Goal: Transaction & Acquisition: Register for event/course

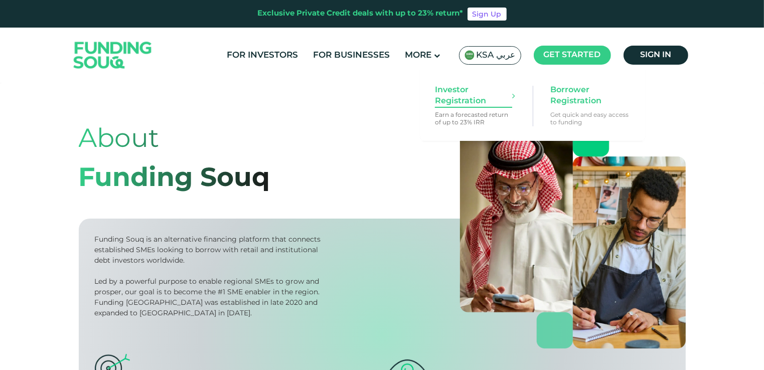
click at [450, 96] on span "Investor Registration" at bounding box center [473, 96] width 77 height 22
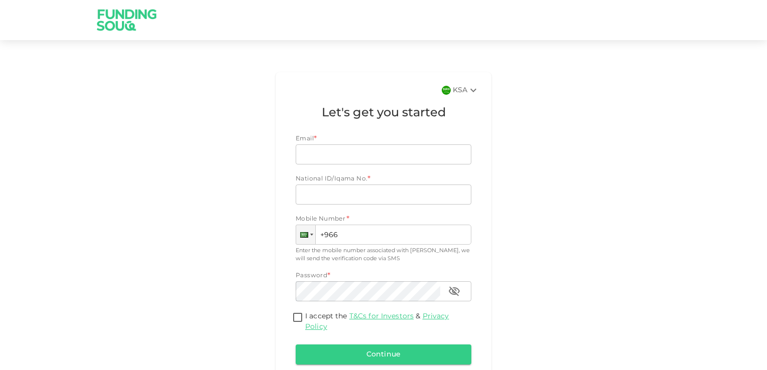
click at [455, 84] on div "KSA" at bounding box center [466, 90] width 27 height 12
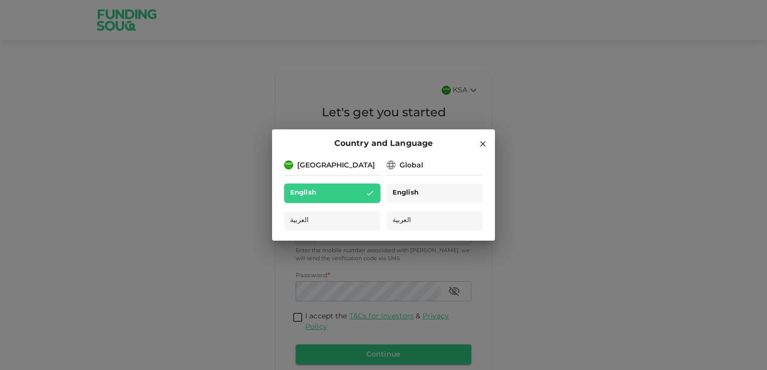
click at [414, 193] on span "English" at bounding box center [405, 194] width 26 height 12
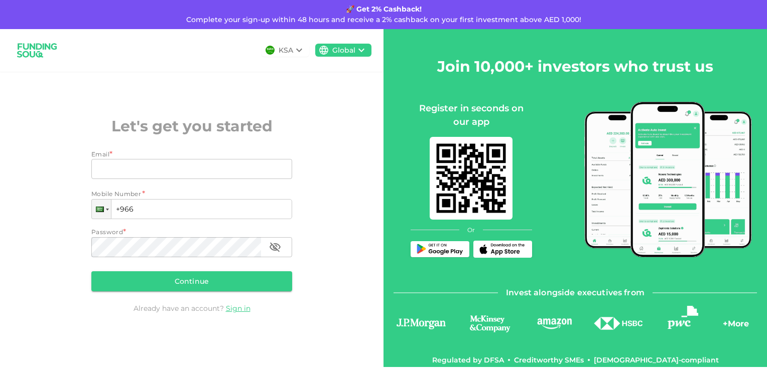
click at [10, 240] on div "KSA Global Let's get you started Email * Email Email Mobile Number * Phone +966…" at bounding box center [191, 198] width 383 height 338
